Goal: Task Accomplishment & Management: Manage account settings

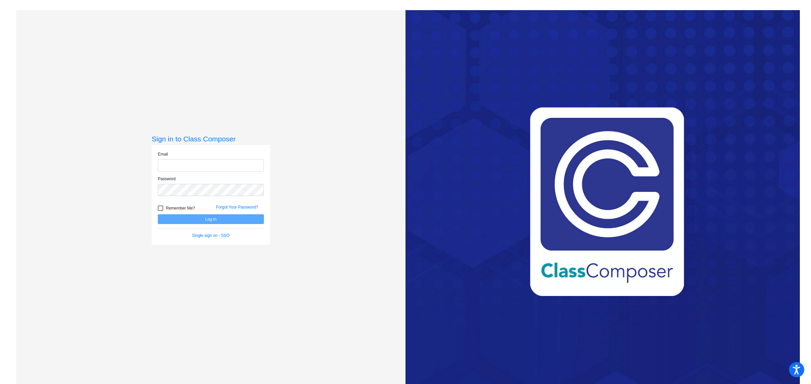
type input "[EMAIL_ADDRESS][DOMAIN_NAME]"
click at [216, 219] on button "Log In" at bounding box center [211, 219] width 106 height 10
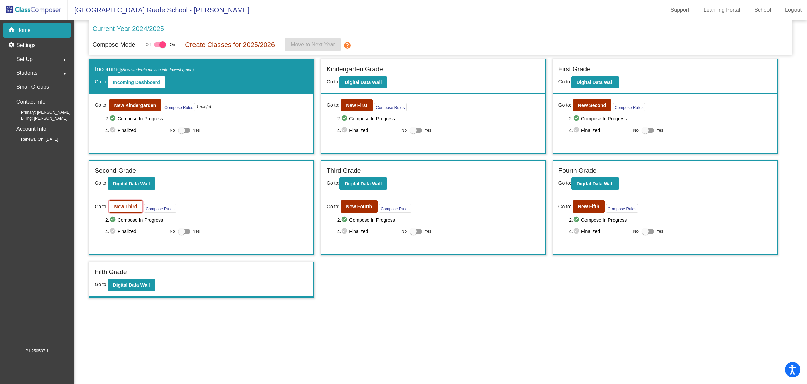
click at [124, 207] on b "New Third" at bounding box center [125, 206] width 23 height 5
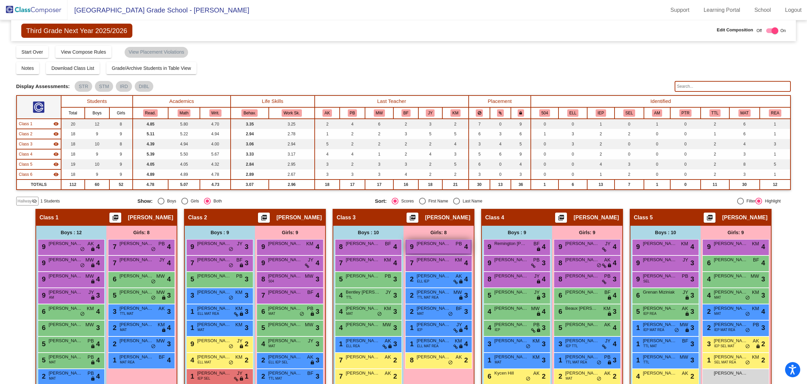
scroll to position [42, 0]
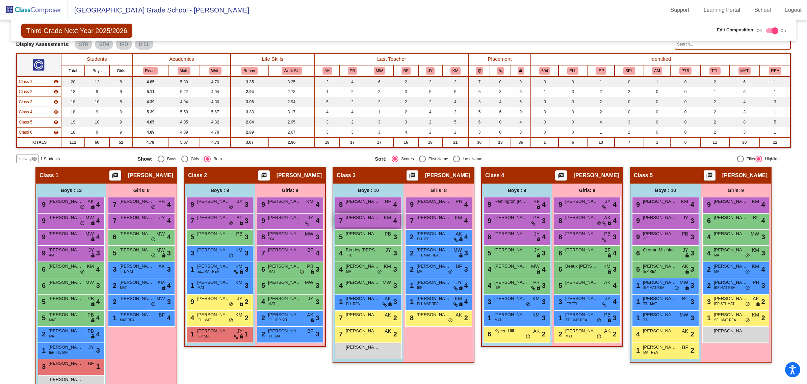
click at [362, 223] on div "7 [PERSON_NAME] KM lock do_not_disturb_alt 4" at bounding box center [367, 221] width 65 height 14
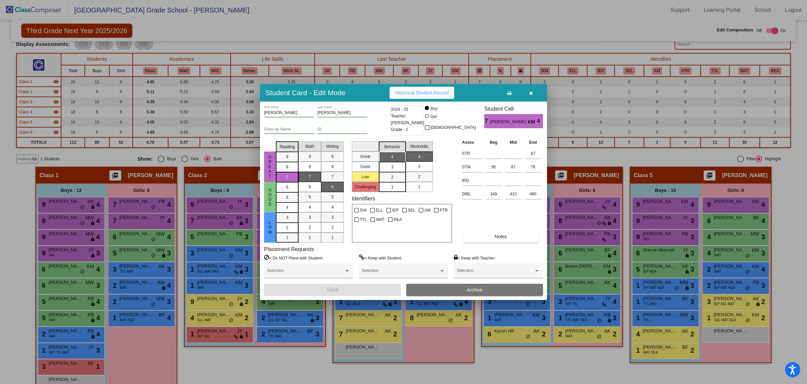
click at [270, 112] on input "[PERSON_NAME]" at bounding box center [289, 113] width 50 height 5
type input "Kegan"
click at [345, 285] on button "Save" at bounding box center [332, 290] width 137 height 12
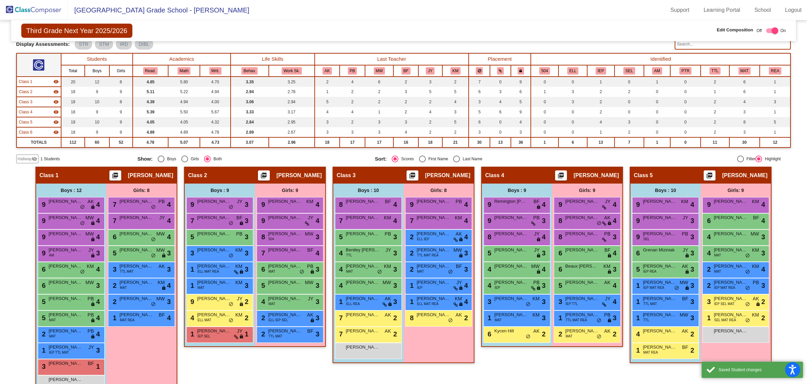
click at [26, 12] on img at bounding box center [34, 10] width 68 height 20
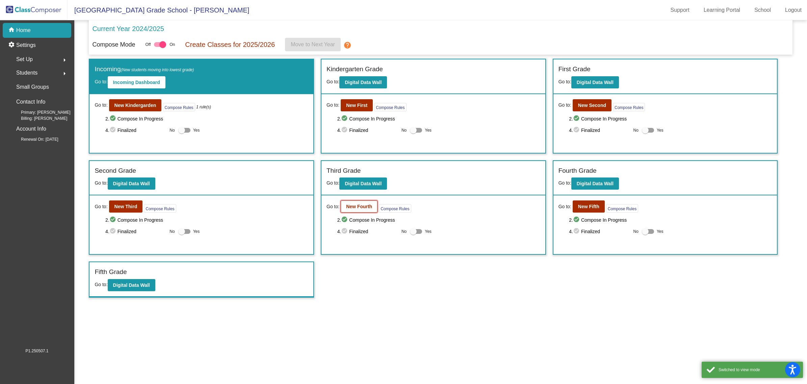
click at [366, 204] on b "New Fourth" at bounding box center [359, 206] width 26 height 5
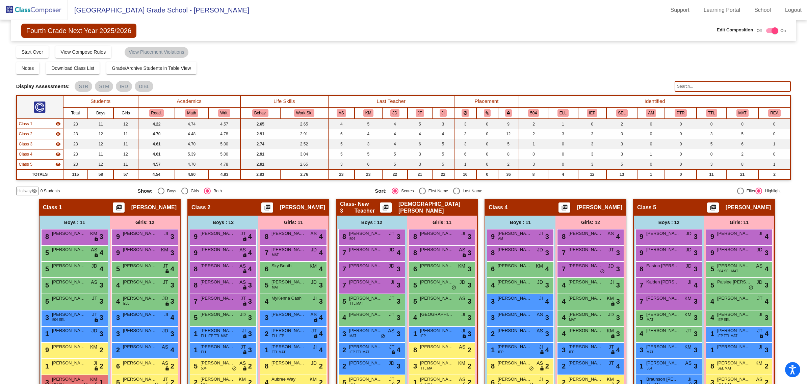
click at [330, 200] on div "Hallway - Hallway Class picture_as_pdf Add Student First Name Last Name Student…" at bounding box center [403, 317] width 775 height 236
